Goal: Task Accomplishment & Management: Manage account settings

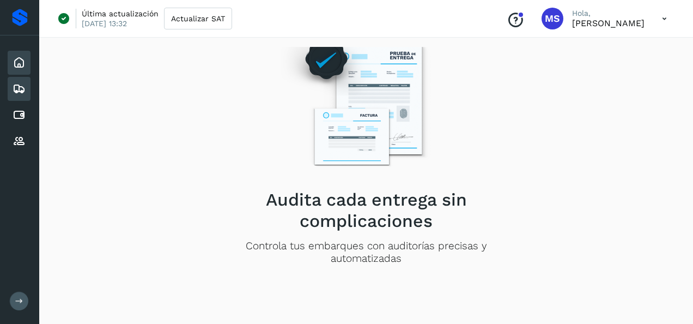
click at [25, 70] on div "Inicio" at bounding box center [19, 63] width 23 height 24
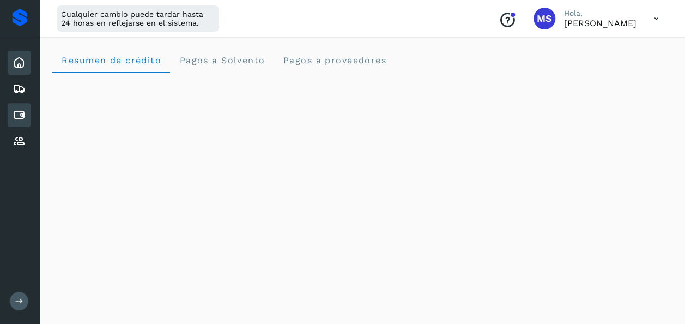
click at [19, 118] on icon at bounding box center [19, 114] width 13 height 13
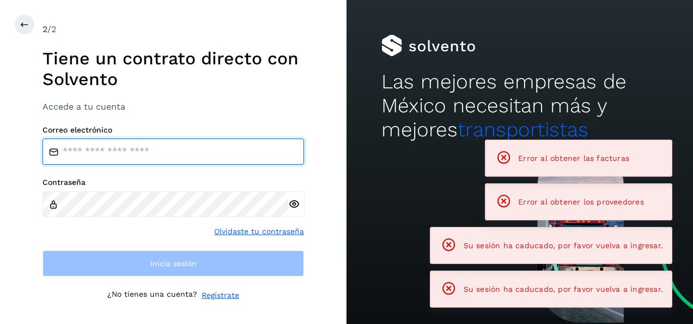
type input "**********"
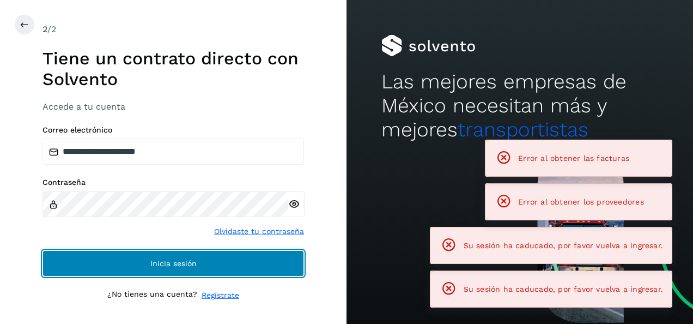
click at [213, 268] on button "Inicia sesión" at bounding box center [172, 263] width 261 height 26
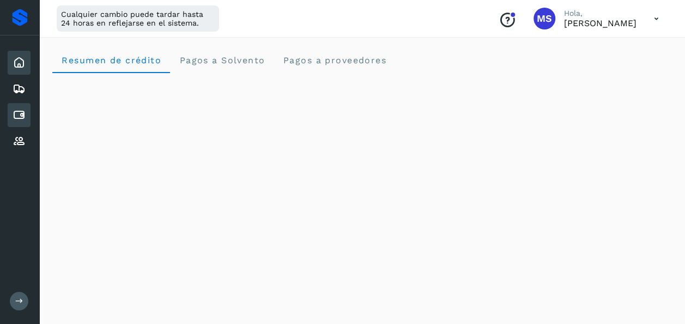
click at [20, 117] on icon at bounding box center [19, 114] width 13 height 13
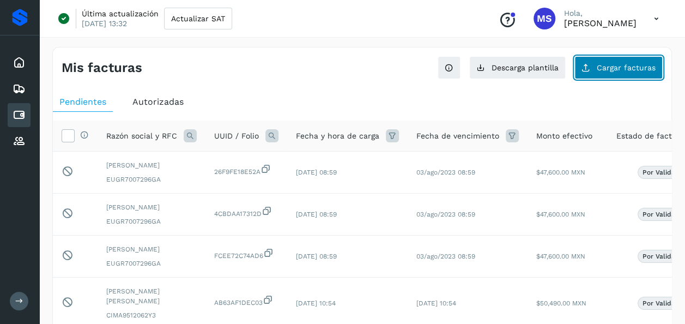
click at [620, 66] on span "Cargar facturas" at bounding box center [625, 68] width 59 height 8
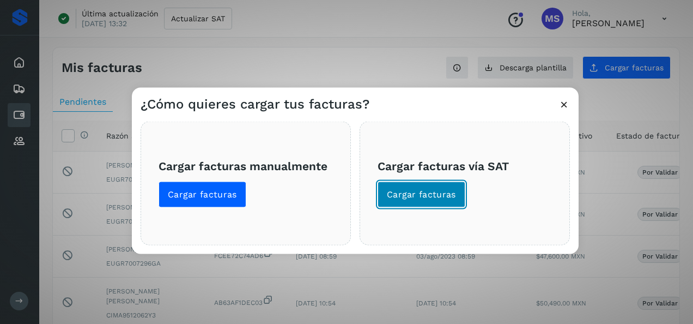
click at [462, 182] on button "Cargar facturas" at bounding box center [421, 194] width 88 height 26
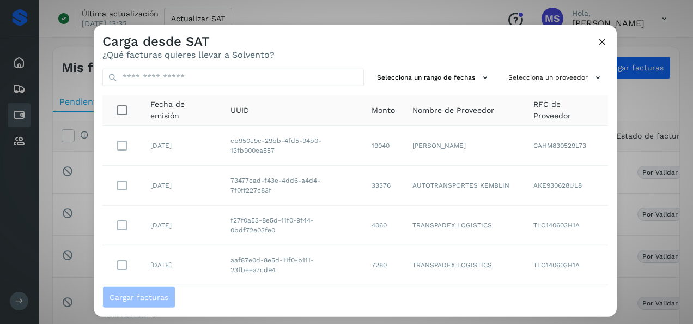
click at [145, 148] on td "24/sep/2025" at bounding box center [182, 146] width 80 height 40
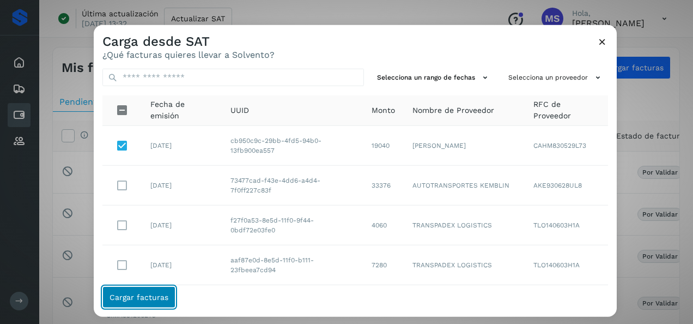
click at [137, 305] on button "Cargar facturas" at bounding box center [138, 296] width 73 height 22
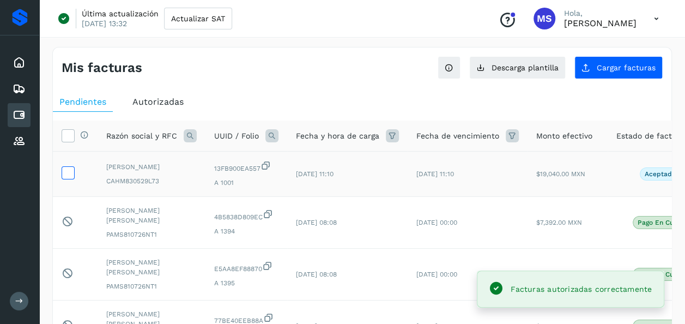
click at [69, 175] on icon at bounding box center [67, 171] width 11 height 11
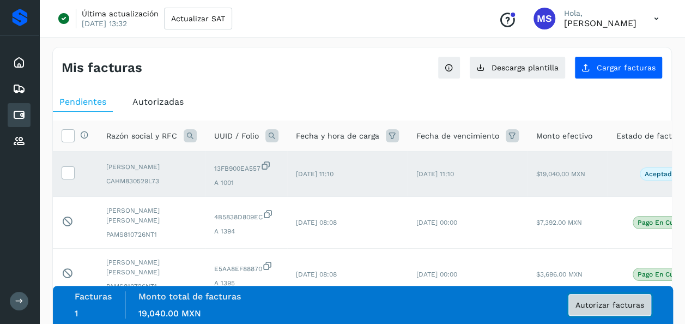
click at [603, 304] on span "Autorizar facturas" at bounding box center [609, 305] width 69 height 8
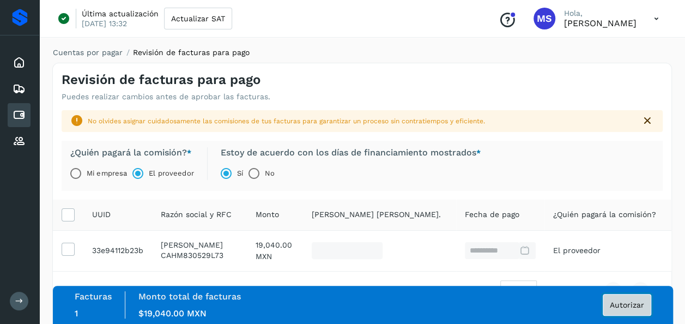
click at [630, 304] on span "Autorizar" at bounding box center [626, 305] width 34 height 8
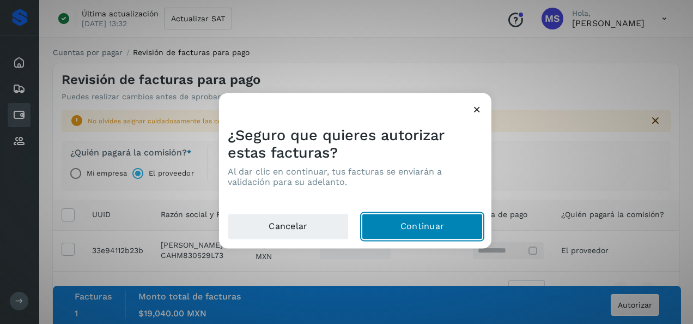
click at [451, 229] on button "Continuar" at bounding box center [422, 226] width 121 height 26
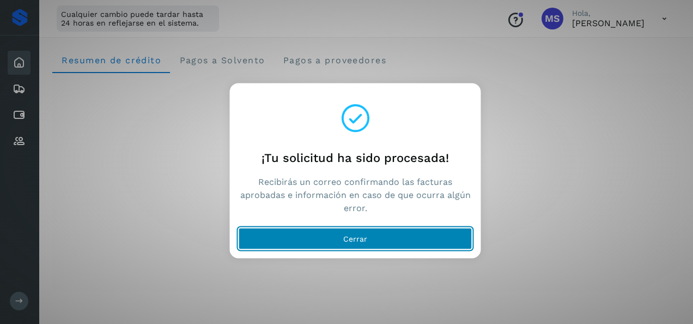
click at [368, 235] on button "Cerrar" at bounding box center [356, 239] width 234 height 22
